Goal: Information Seeking & Learning: Learn about a topic

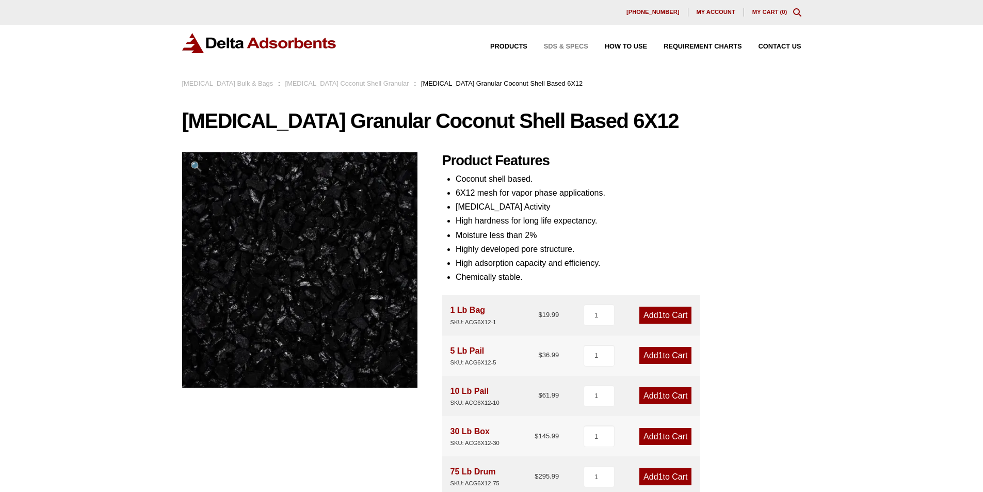
click at [558, 46] on span "SDS & SPECS" at bounding box center [566, 46] width 44 height 7
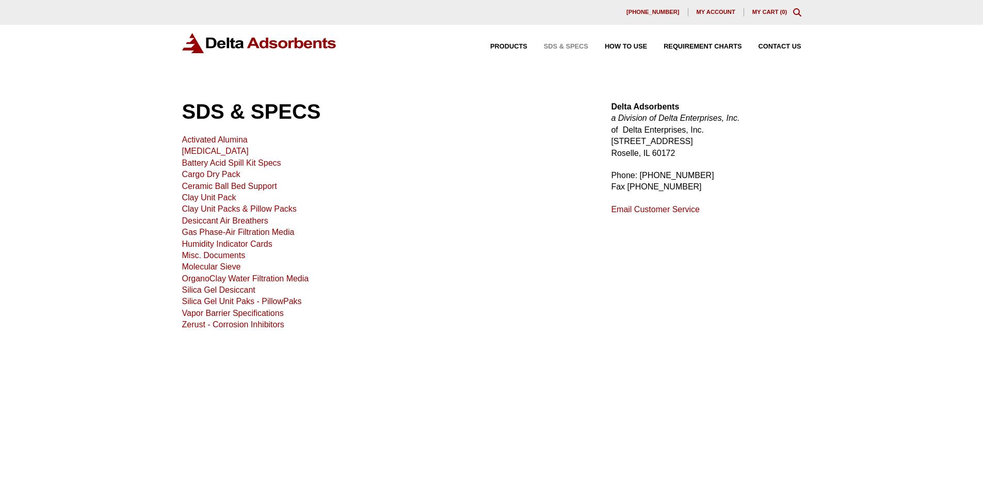
click at [618, 37] on div "Products SDS & SPECS How to Use Requirement Charts Contact Us" at bounding box center [491, 43] width 619 height 20
click at [618, 43] on div "Products SDS & SPECS How to Use Requirement Charts Contact Us" at bounding box center [638, 46] width 336 height 15
click at [621, 46] on span "How to Use" at bounding box center [626, 46] width 42 height 7
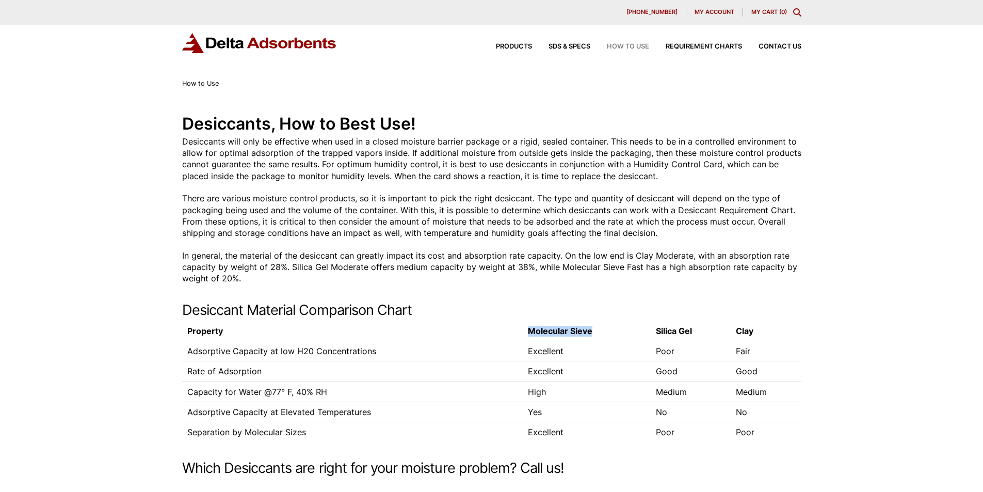
drag, startPoint x: 603, startPoint y: 328, endPoint x: 522, endPoint y: 326, distance: 81.6
click at [523, 326] on th "Molecular Sieve" at bounding box center [587, 330] width 128 height 19
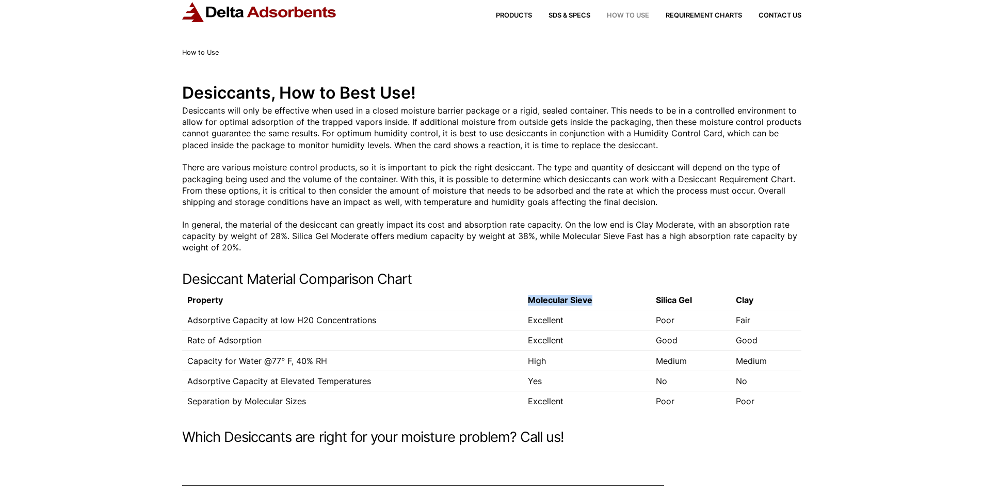
scroll to position [30, 0]
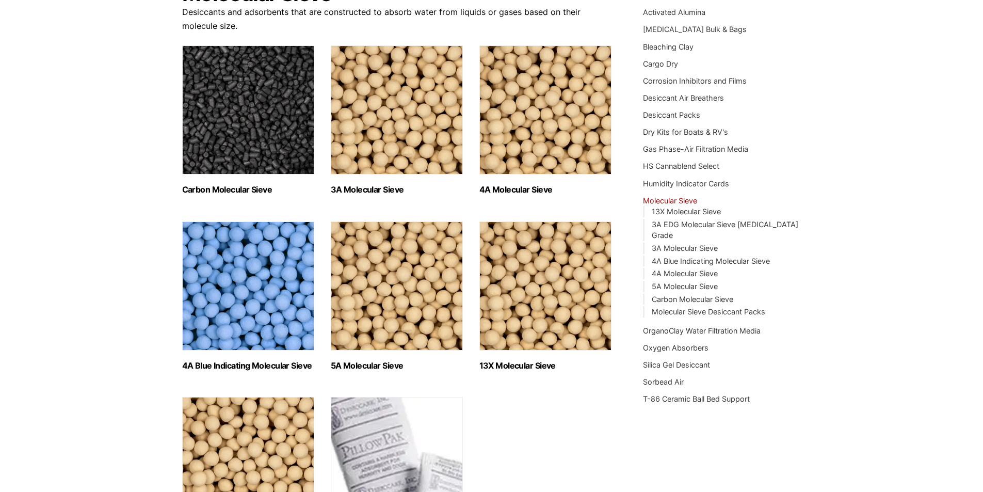
scroll to position [103, 0]
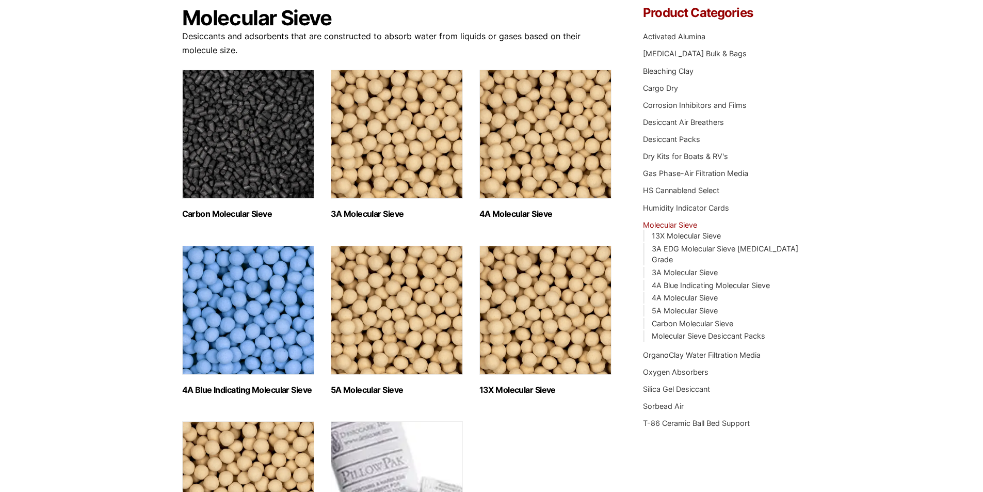
click at [242, 167] on img "Visit product category Carbon Molecular Sieve" at bounding box center [248, 134] width 132 height 129
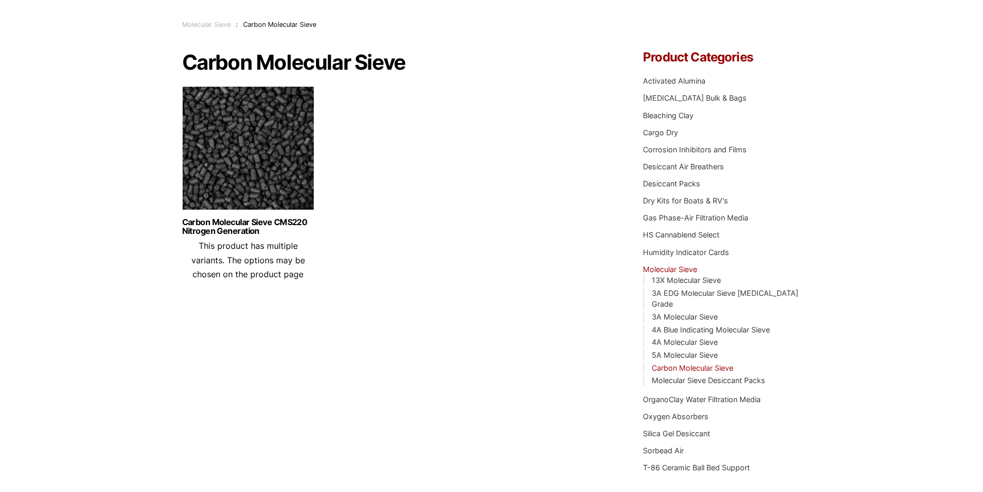
scroll to position [52, 0]
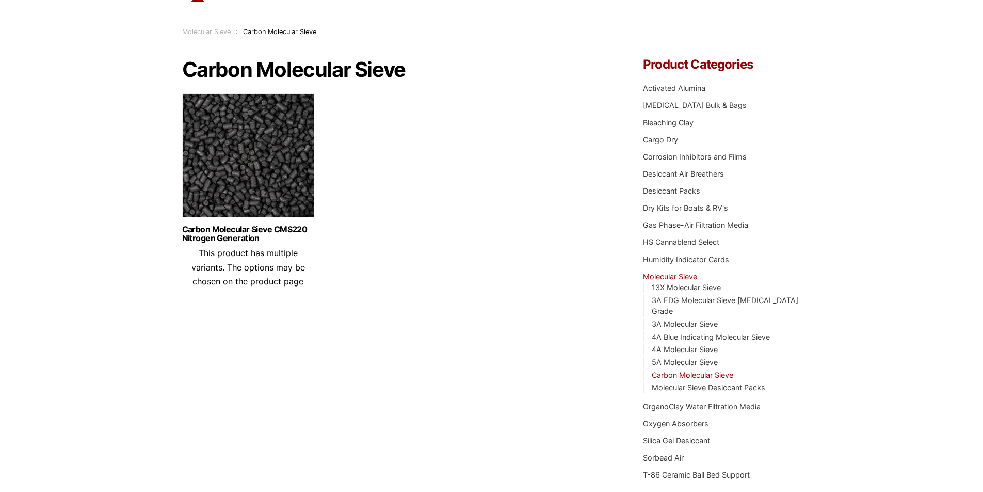
click at [235, 187] on img at bounding box center [248, 157] width 132 height 129
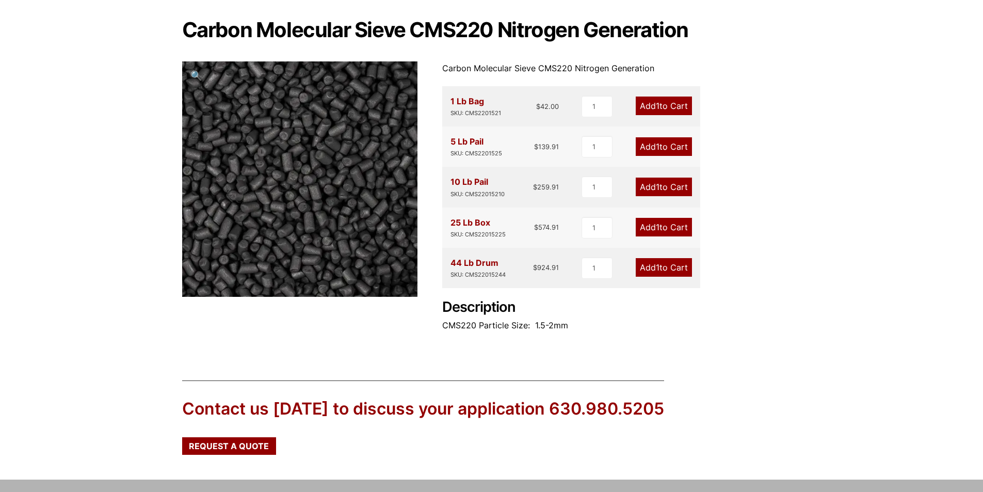
scroll to position [88, 0]
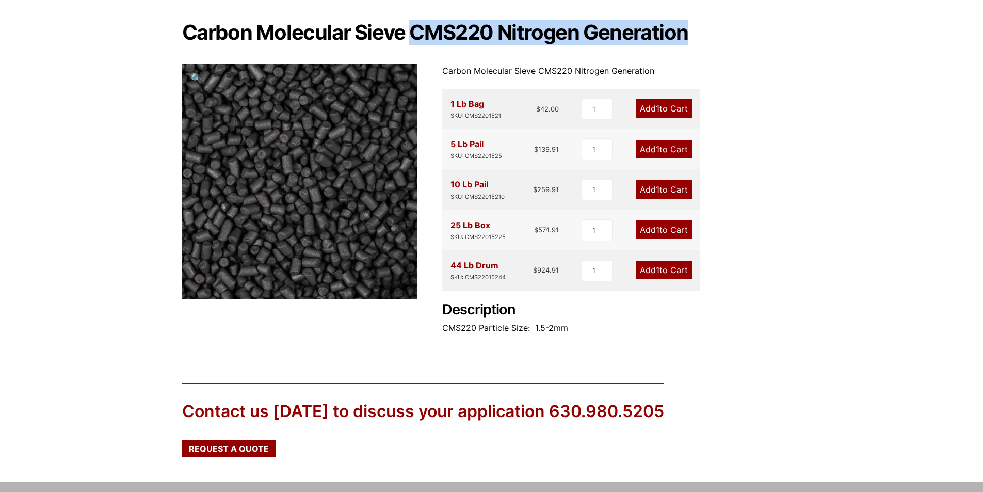
drag, startPoint x: 412, startPoint y: 29, endPoint x: 689, endPoint y: 50, distance: 277.8
click at [689, 50] on div "Carbon Molecular Sieve CMS220 Nitrogen Generation 🔍 Carbon Molecular Sieve CMS2…" at bounding box center [491, 184] width 619 height 324
copy h1 "CMS220 Nitrogen Generation"
